Goal: Transaction & Acquisition: Purchase product/service

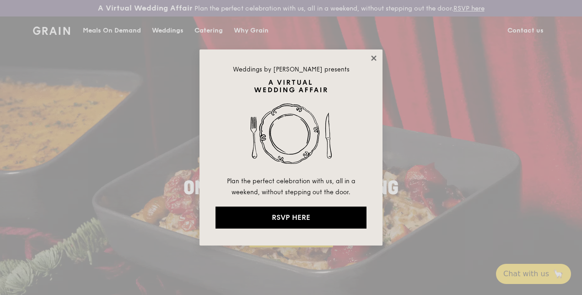
click at [371, 55] on icon at bounding box center [374, 58] width 8 height 8
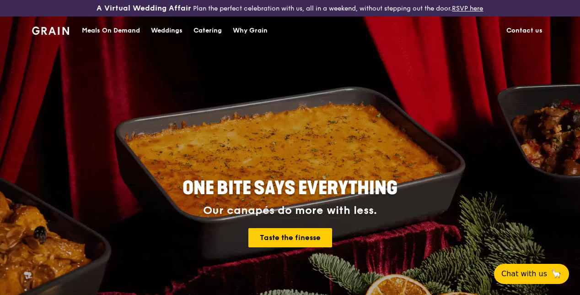
click at [210, 37] on div "Catering" at bounding box center [207, 30] width 28 height 27
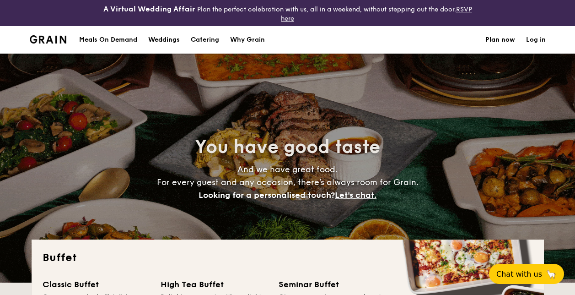
select select
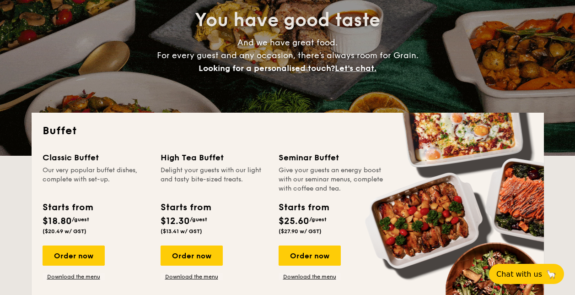
scroll to position [137, 0]
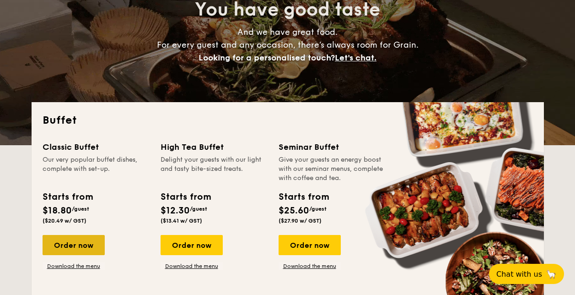
click at [74, 243] on div "Order now" at bounding box center [74, 245] width 62 height 20
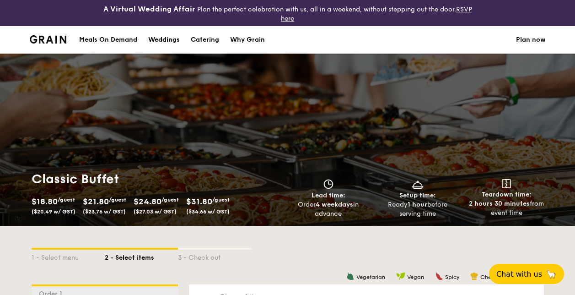
scroll to position [244, 0]
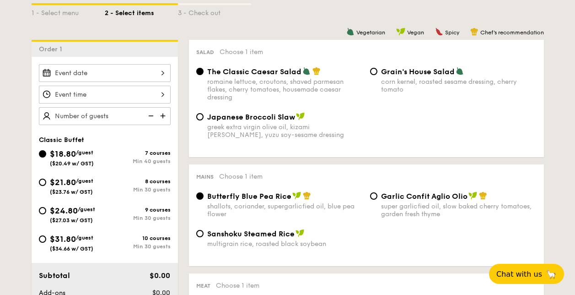
click at [95, 78] on input "Smoked Mesquite Whole Chicken brined in our in-house blend of herbs and spices,…" at bounding box center [105, 73] width 132 height 18
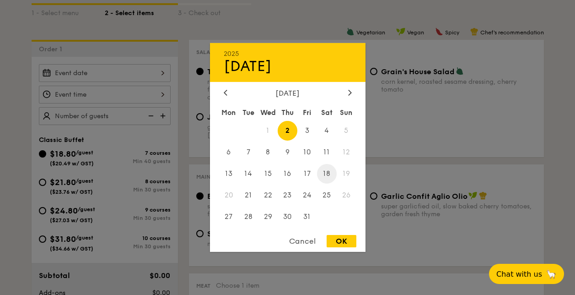
click at [325, 172] on span "18" at bounding box center [327, 174] width 20 height 20
click at [338, 239] on div "OK" at bounding box center [342, 241] width 30 height 12
type input "Oct 18, 2025"
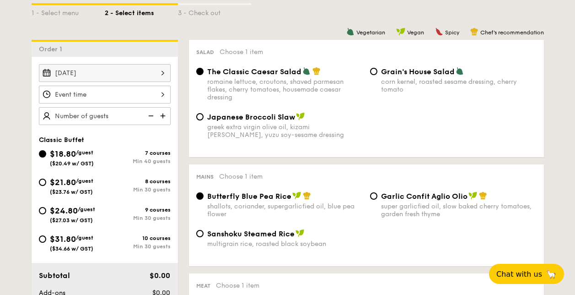
click at [161, 100] on input "Smoked Mesquite Whole Chicken brined in our in-house blend of herbs and spices,…" at bounding box center [105, 95] width 132 height 18
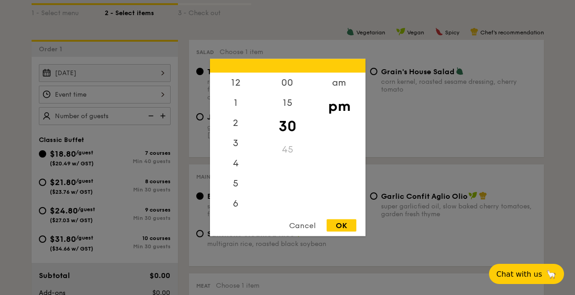
scroll to position [40, 0]
click at [238, 161] on div "6" at bounding box center [236, 166] width 52 height 27
click at [287, 150] on div "45" at bounding box center [288, 153] width 52 height 27
click at [339, 221] on div "OK" at bounding box center [342, 225] width 30 height 12
type input "6:45PM"
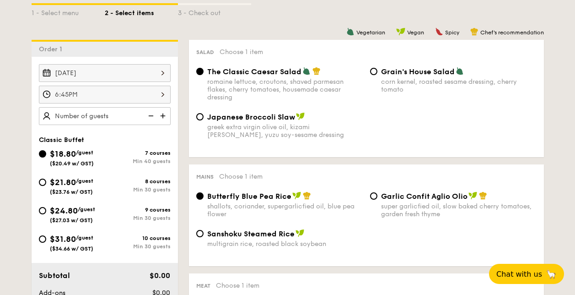
click at [161, 112] on img at bounding box center [164, 115] width 14 height 17
click at [161, 113] on img at bounding box center [164, 115] width 14 height 17
click at [150, 115] on img at bounding box center [150, 115] width 14 height 17
type input "40 guests"
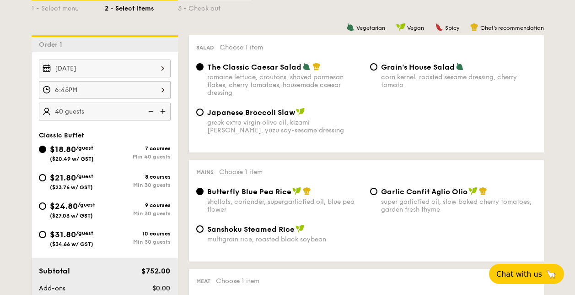
scroll to position [288, 0]
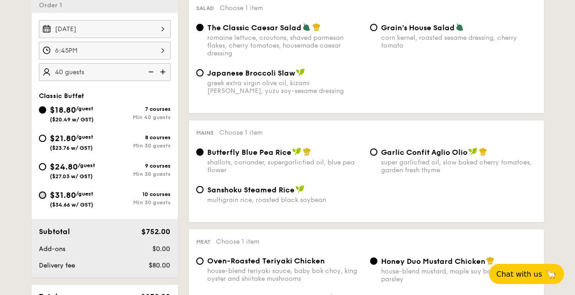
click at [42, 195] on input "$31.80 /guest ($34.66 w/ GST) 10 courses Min 30 guests" at bounding box center [42, 194] width 7 height 7
radio input "true"
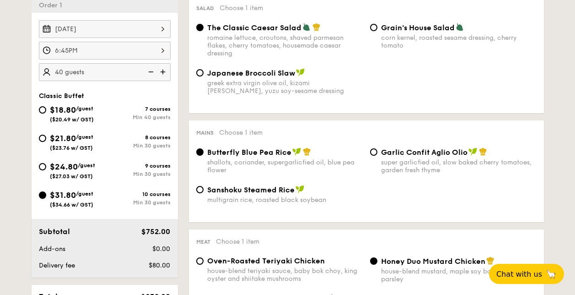
radio input "true"
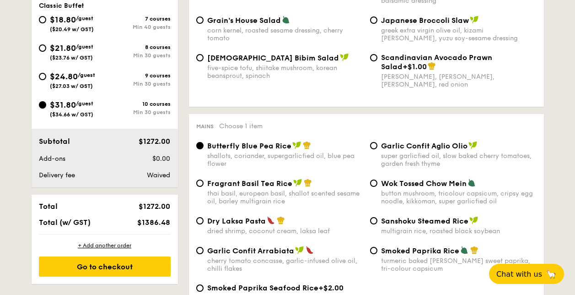
scroll to position [424, 0]
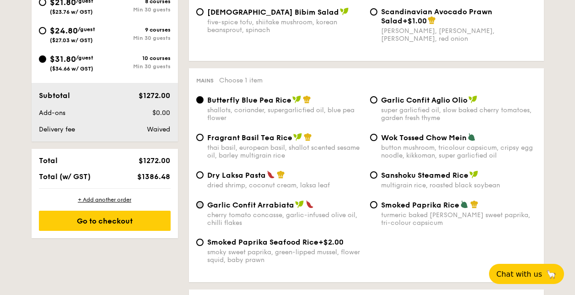
click at [199, 205] on input "Garlic Confit Arrabiata cherry tomato concasse, garlic-infused olive oil, chill…" at bounding box center [199, 204] width 7 height 7
radio input "true"
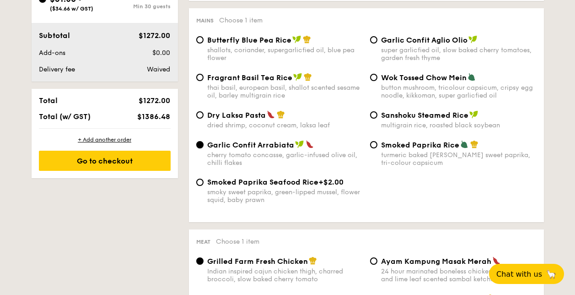
scroll to position [469, 0]
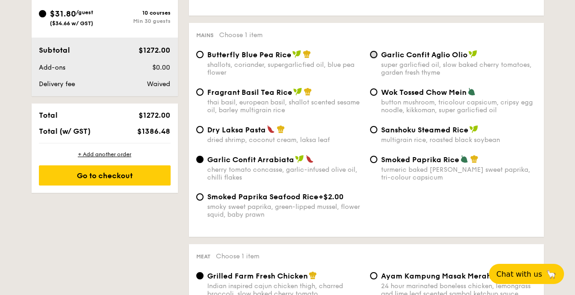
click at [374, 52] on input "Garlic Confit Aglio Olio super garlicfied oil, slow baked cherry tomatoes, gard…" at bounding box center [373, 54] width 7 height 7
radio input "true"
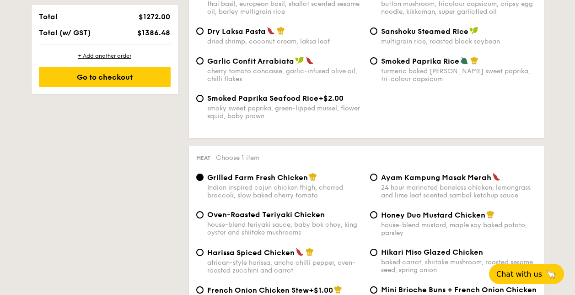
scroll to position [651, 0]
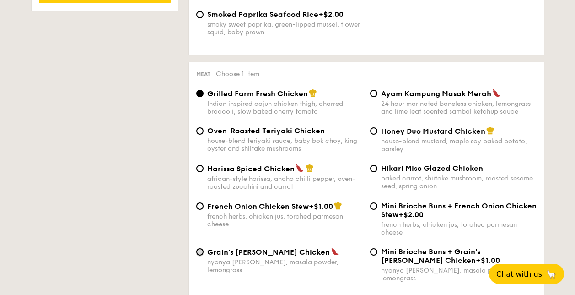
click at [199, 250] on input "Grain's Curry Chicken nyonya curry, masala powder, lemongrass" at bounding box center [199, 251] width 7 height 7
radio input "true"
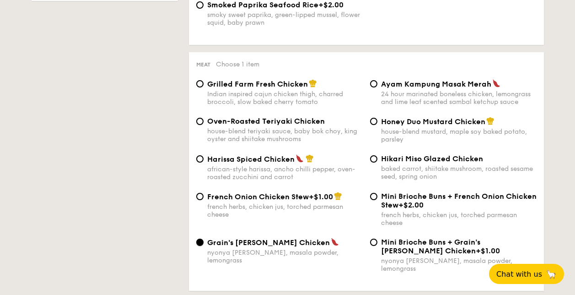
scroll to position [833, 0]
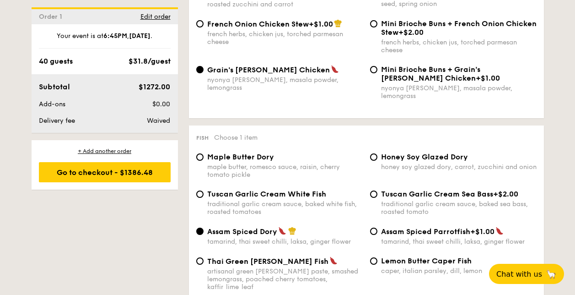
click at [382, 152] on span "Honey Soy Glazed Dory" at bounding box center [424, 156] width 87 height 9
click at [377, 153] on input "Honey Soy Glazed Dory honey soy glazed dory, carrot, zucchini and onion" at bounding box center [373, 156] width 7 height 7
radio input "true"
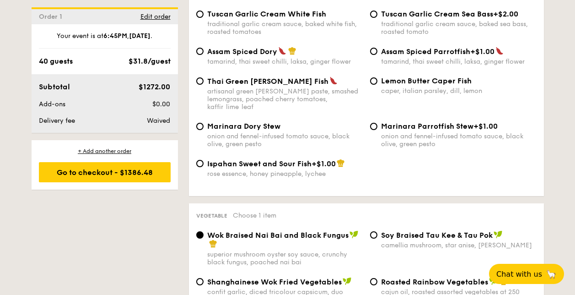
scroll to position [1106, 0]
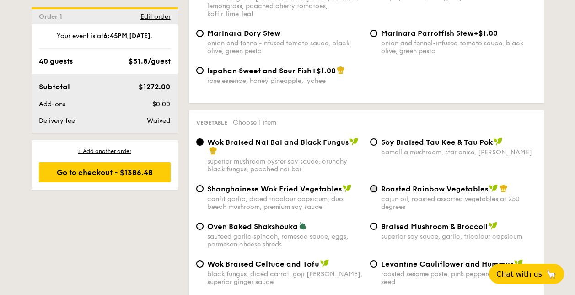
click at [374, 185] on input "Roasted Rainbow Vegetables cajun oil, roasted assorted vegetables at 250 degrees" at bounding box center [373, 188] width 7 height 7
radio input "true"
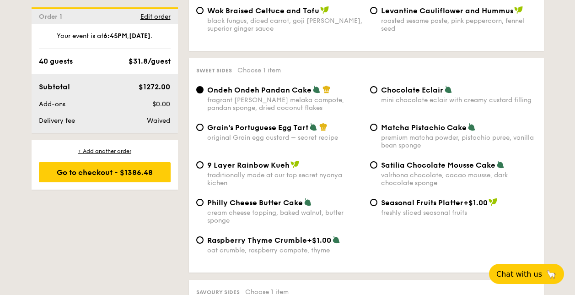
scroll to position [1379, 0]
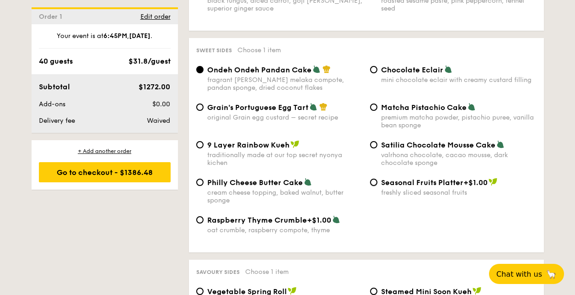
click at [374, 178] on input "Seasonal Fruits Platter +$1.00 freshly sliced seasonal fruits" at bounding box center [373, 181] width 7 height 7
radio input "true"
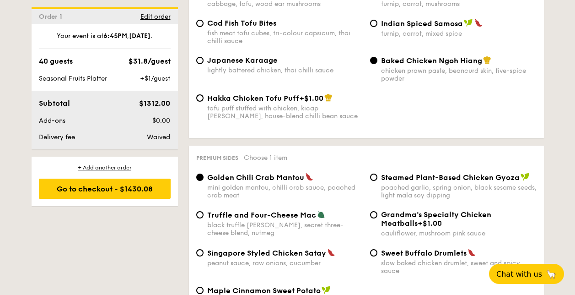
scroll to position [1698, 0]
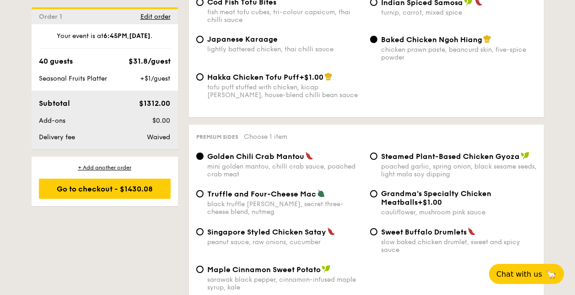
click at [195, 227] on div "Singapore Styled Chicken Satay peanut sauce, raw onions, cucumber" at bounding box center [280, 236] width 174 height 19
click at [199, 228] on input "Singapore Styled Chicken Satay peanut sauce, raw onions, cucumber" at bounding box center [199, 231] width 7 height 7
radio input "true"
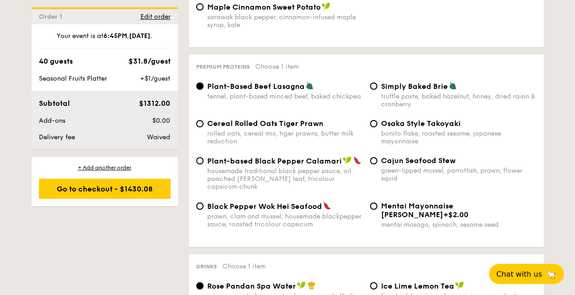
scroll to position [1971, 0]
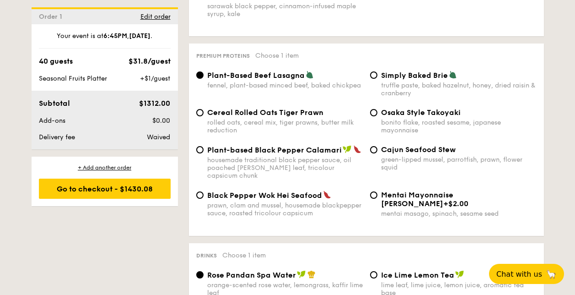
click at [204, 108] on div "Cereal Rolled Oats Tiger Prawn rolled oats, cereal mix, tiger prawns, butter mi…" at bounding box center [280, 121] width 174 height 26
click at [200, 109] on input "Cereal Rolled Oats Tiger Prawn rolled oats, cereal mix, tiger prawns, butter mi…" at bounding box center [199, 112] width 7 height 7
radio input "true"
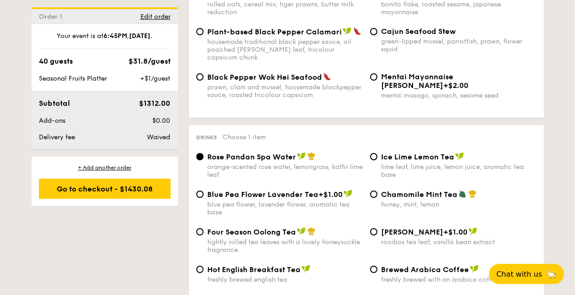
scroll to position [2107, 0]
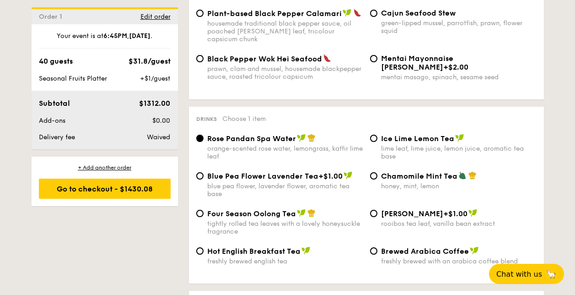
click at [223, 209] on span "Four Season Oolong Tea" at bounding box center [251, 213] width 89 height 9
click at [204, 210] on input "Four Season Oolong Tea tightly rolled tea leaves with a lovely honeysuckle frag…" at bounding box center [199, 213] width 7 height 7
radio input "true"
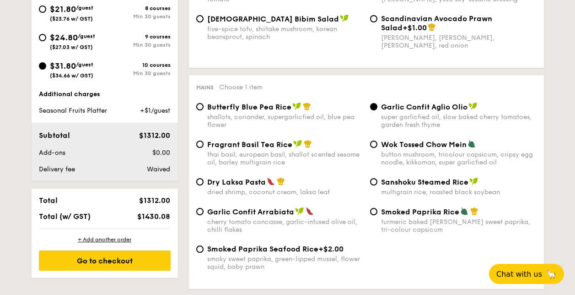
scroll to position [471, 0]
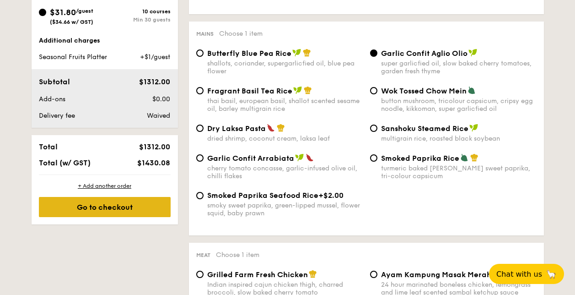
click at [122, 206] on div "Go to checkout" at bounding box center [105, 207] width 132 height 20
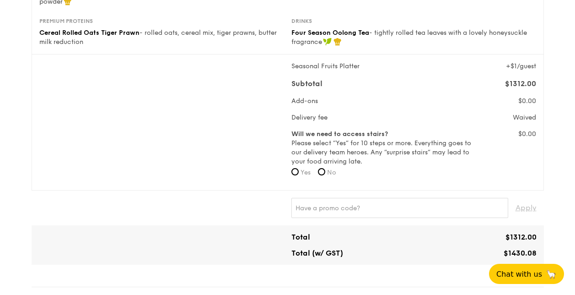
scroll to position [321, 0]
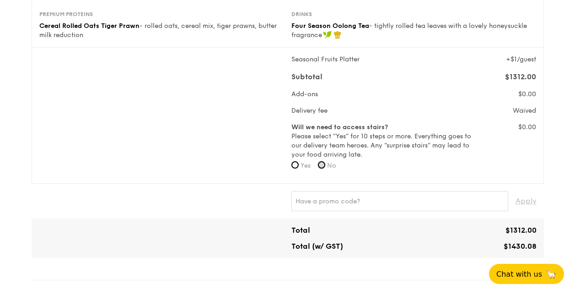
click at [324, 161] on input "No" at bounding box center [321, 164] width 7 height 7
radio input "true"
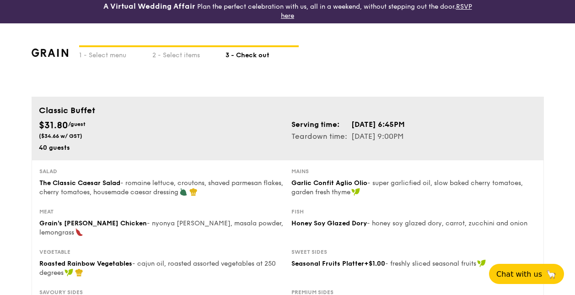
scroll to position [0, 0]
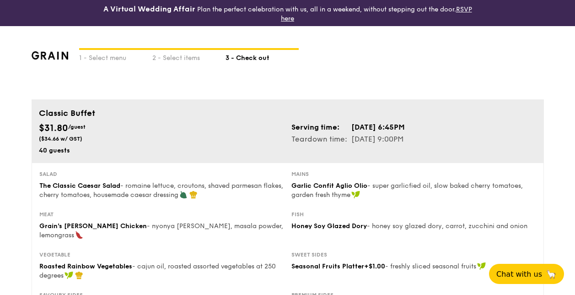
click at [151, 8] on h4 "A Virtual Wedding Affair" at bounding box center [149, 9] width 92 height 11
click at [287, 16] on link "RSVP here" at bounding box center [376, 13] width 191 height 17
